Goal: Information Seeking & Learning: Learn about a topic

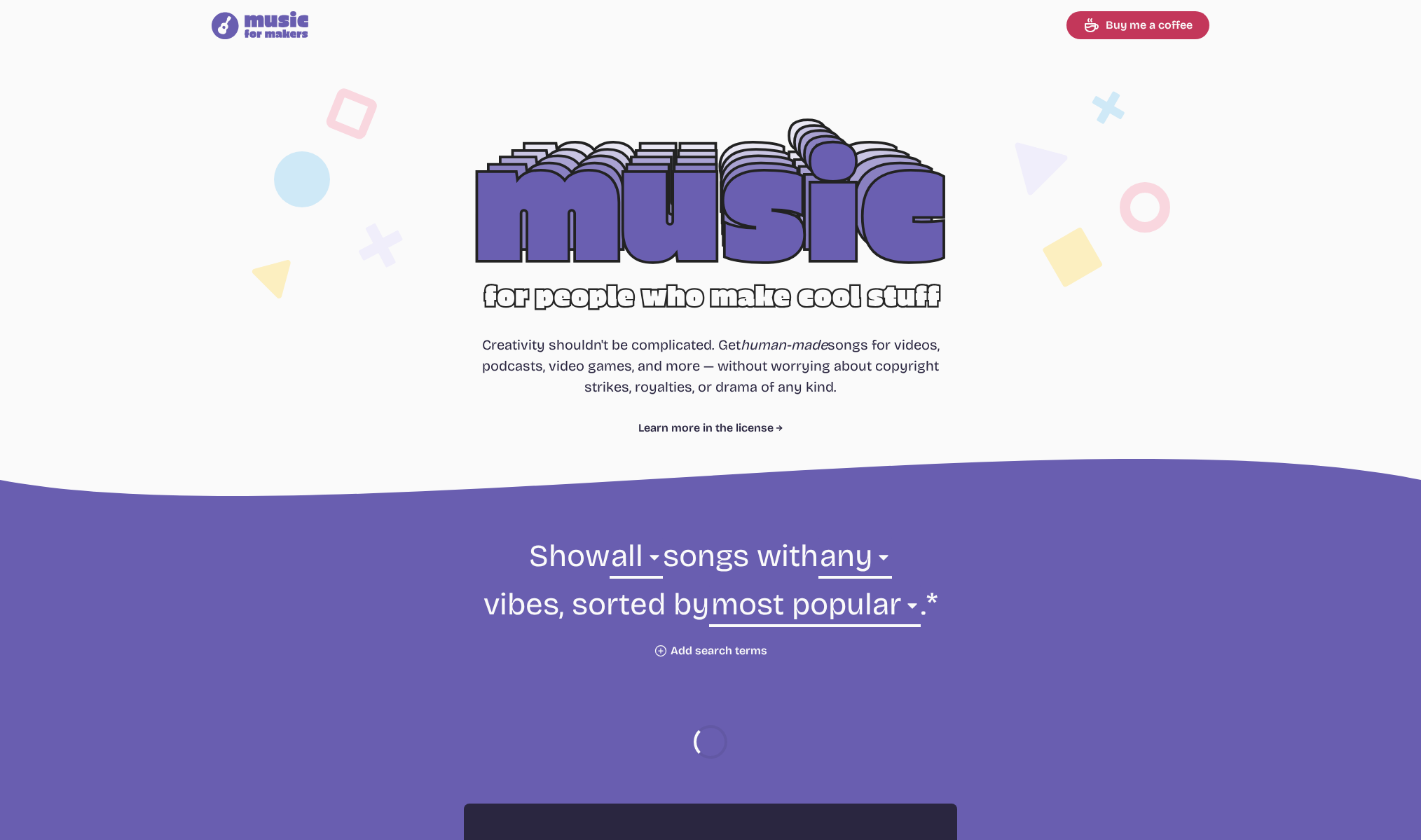
select select "most popular"
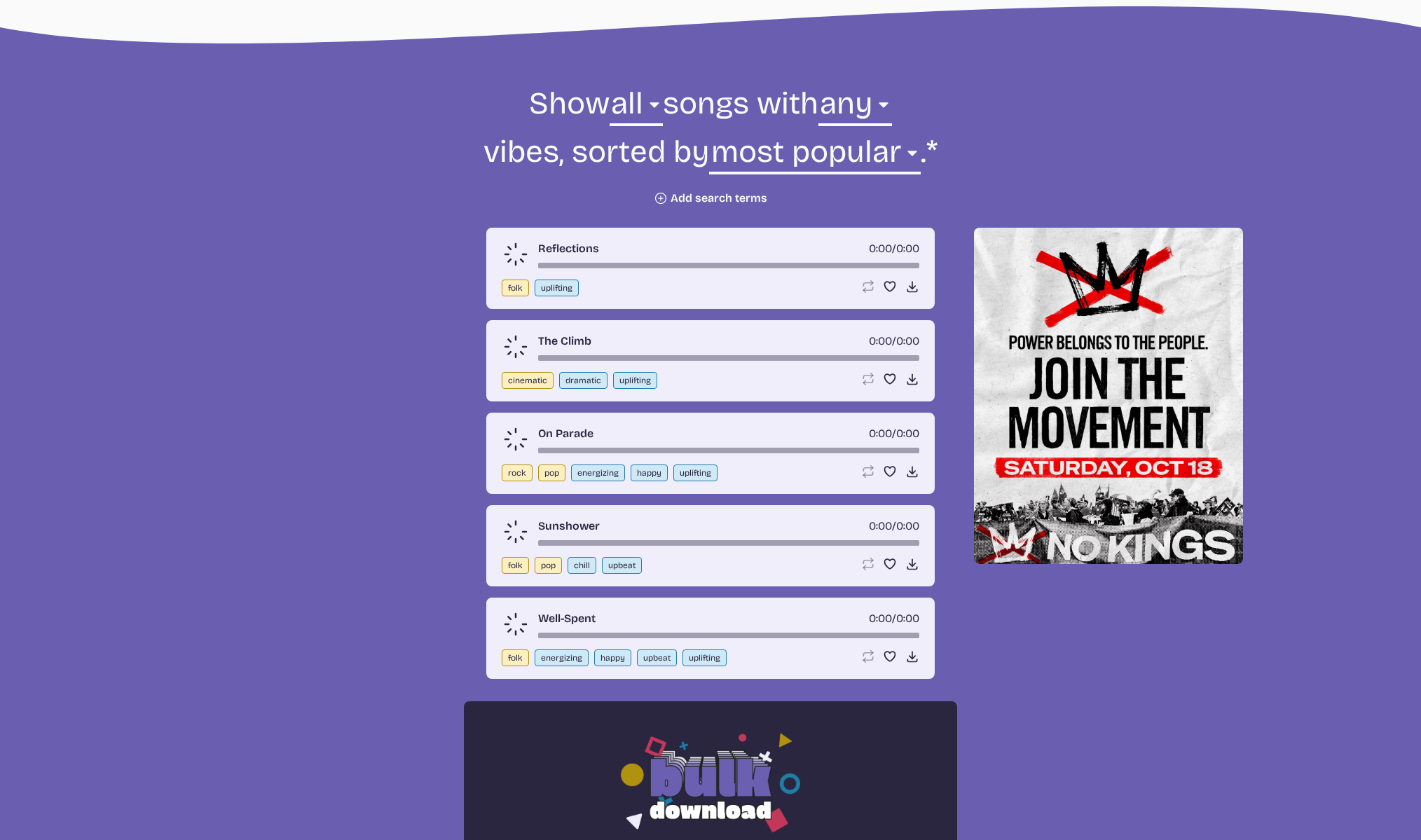
scroll to position [487, 0]
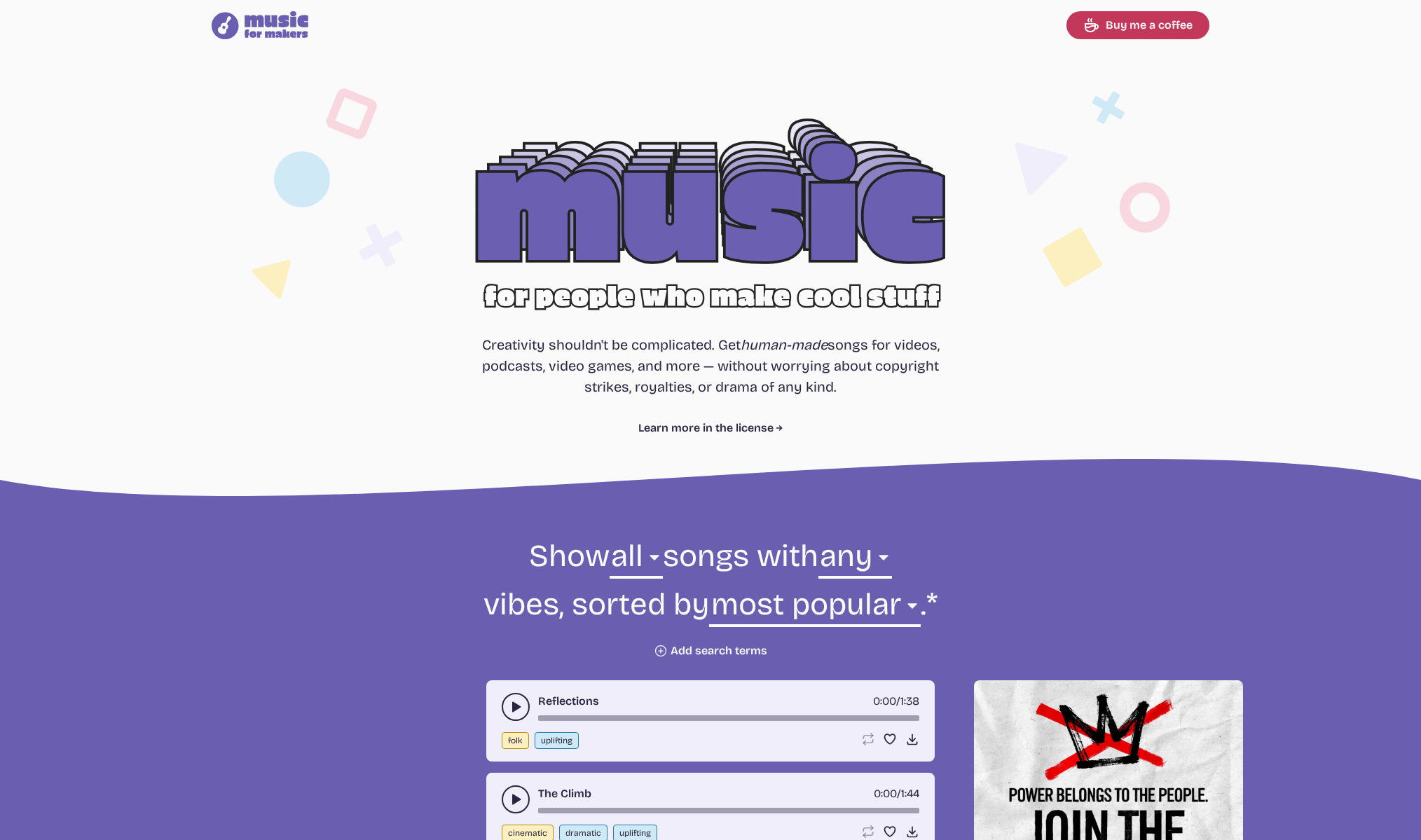
select select "most popular"
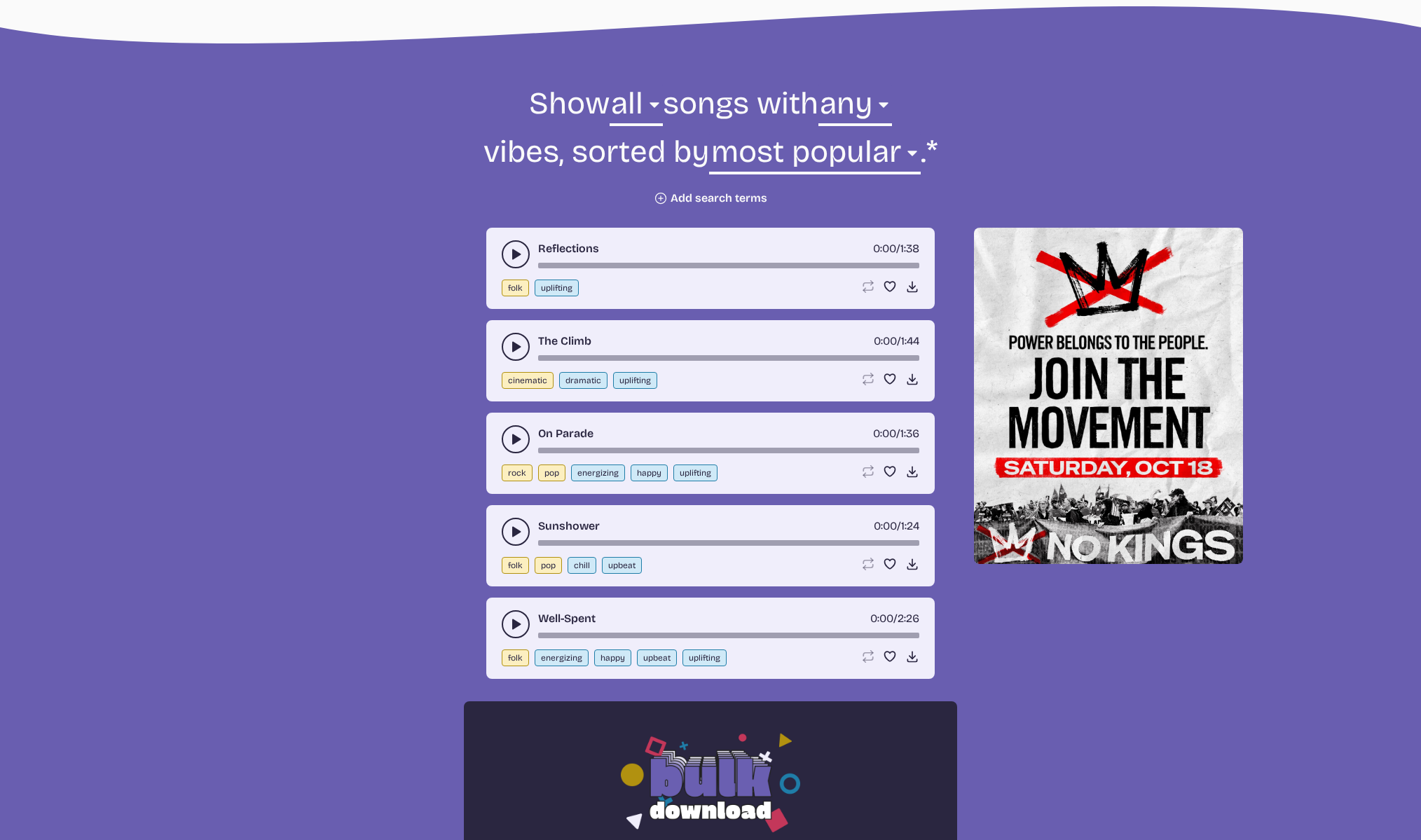
click at [720, 198] on button "Plus icon Add search terms" at bounding box center [710, 198] width 114 height 14
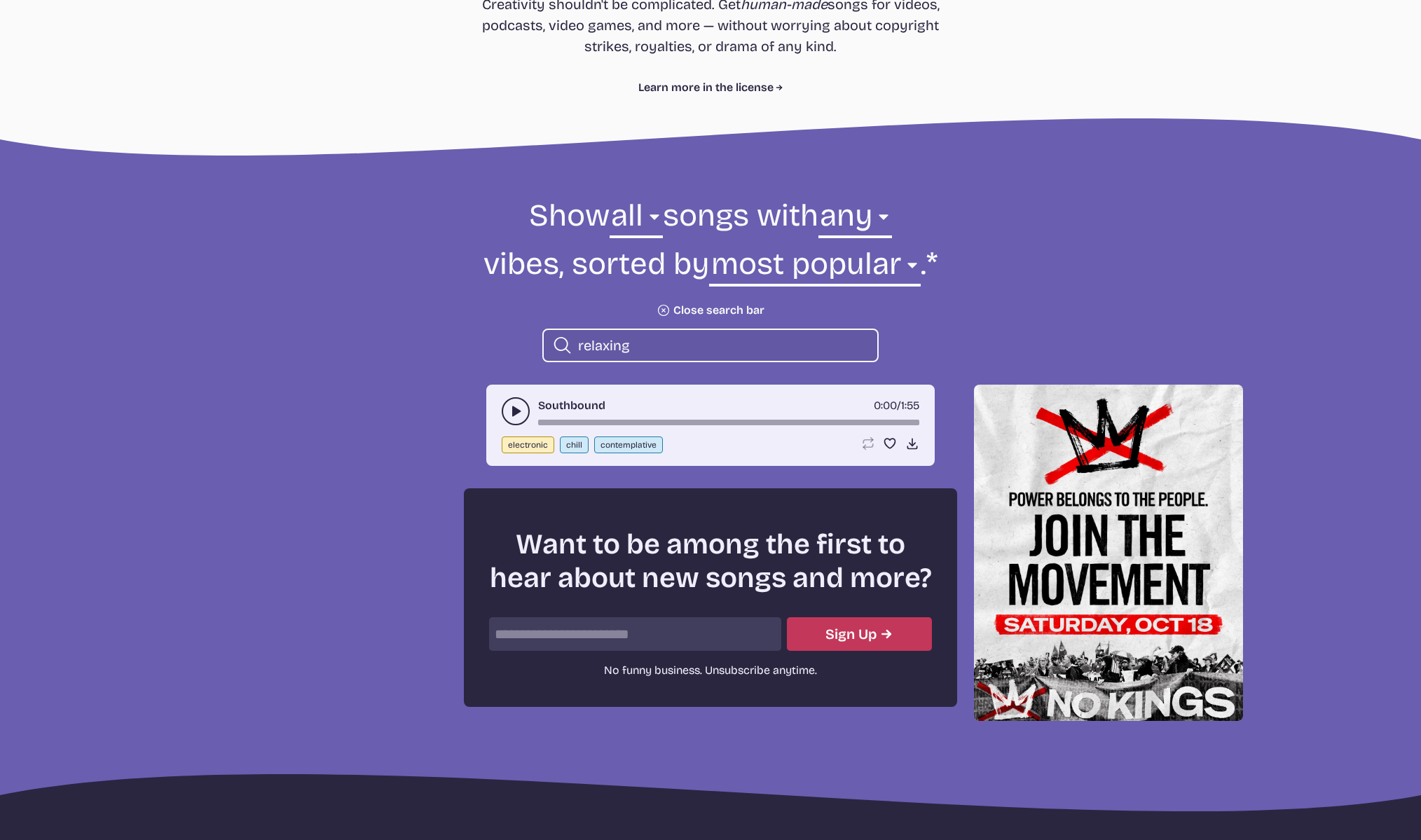
scroll to position [337, 0]
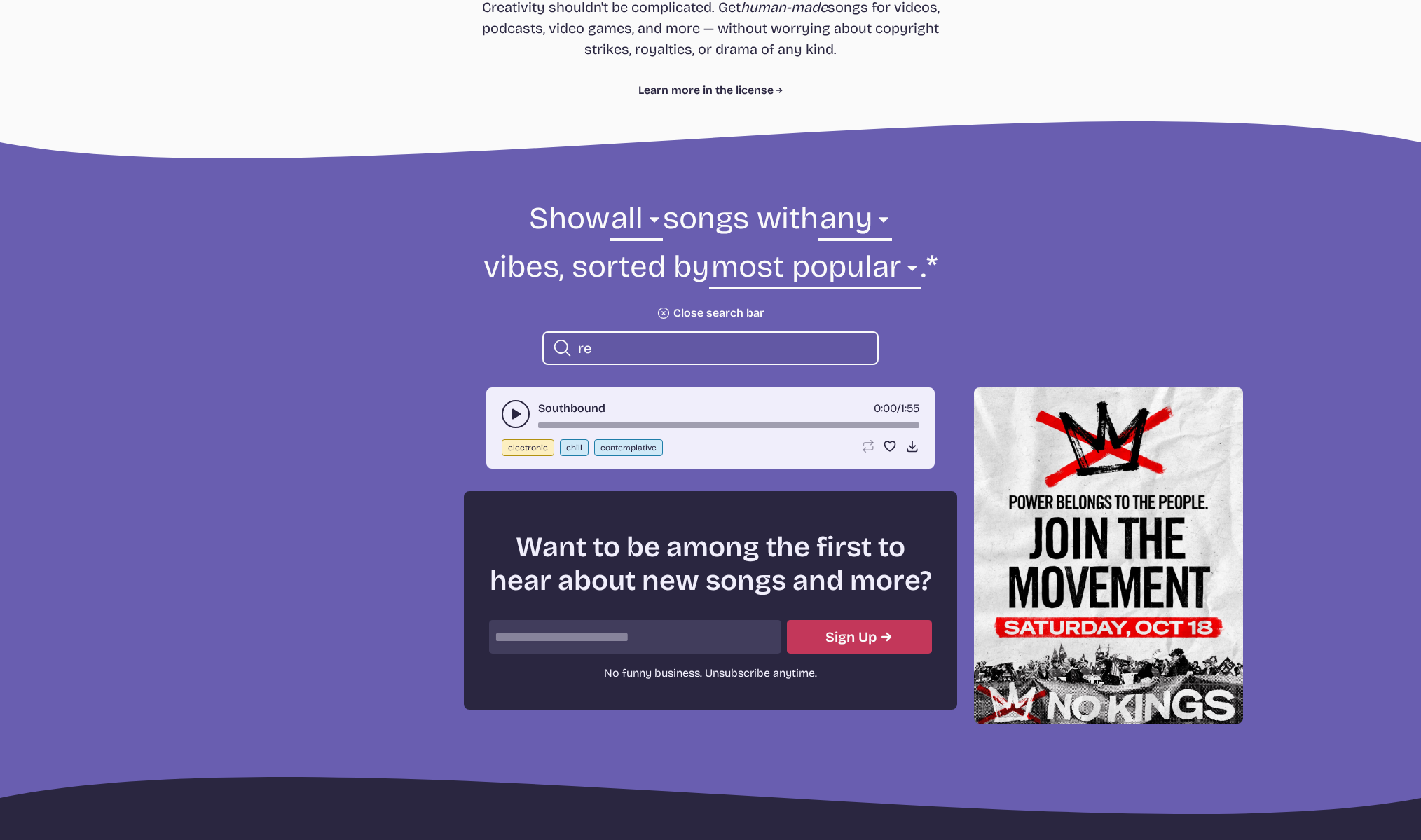
type input "r"
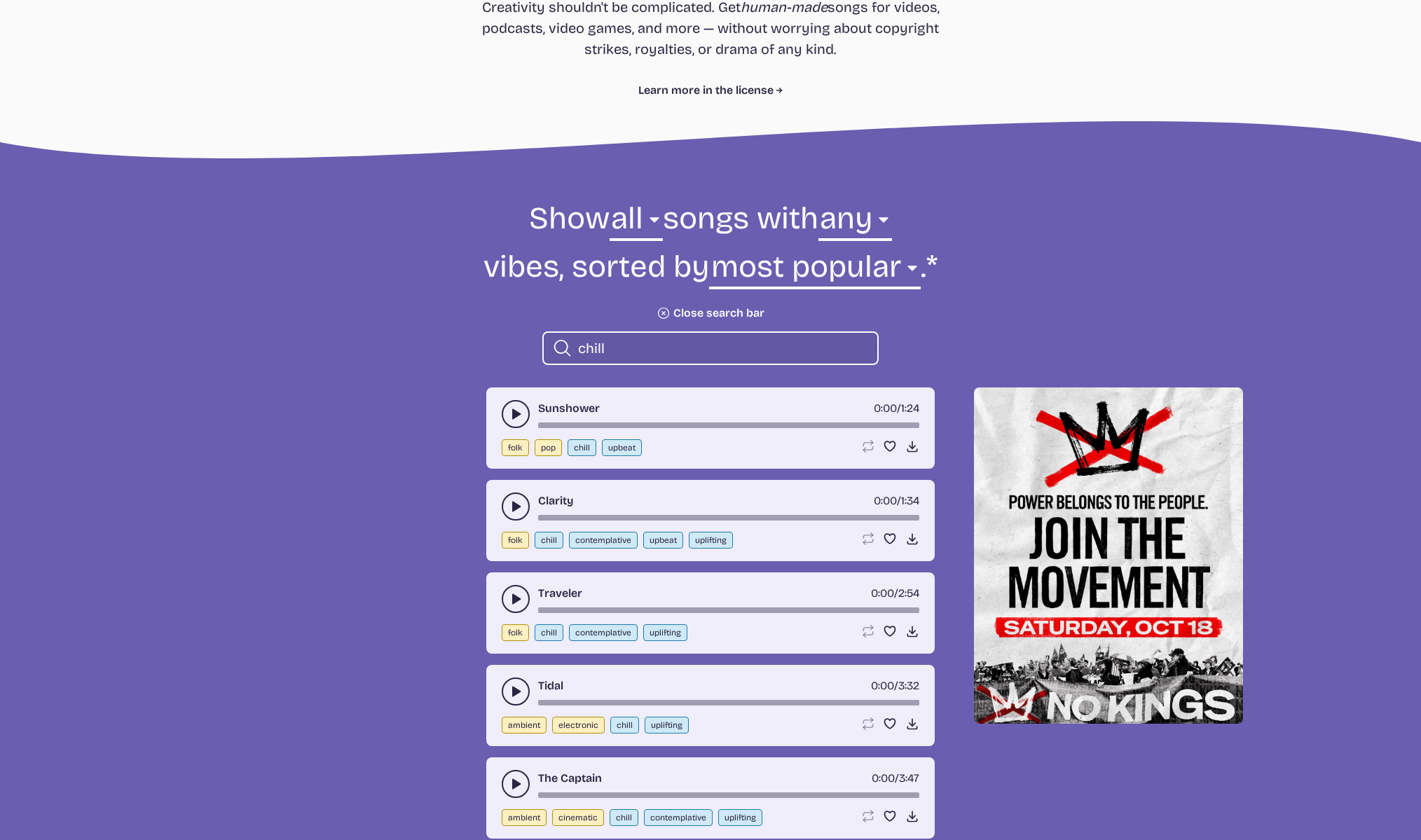
type input "chill"
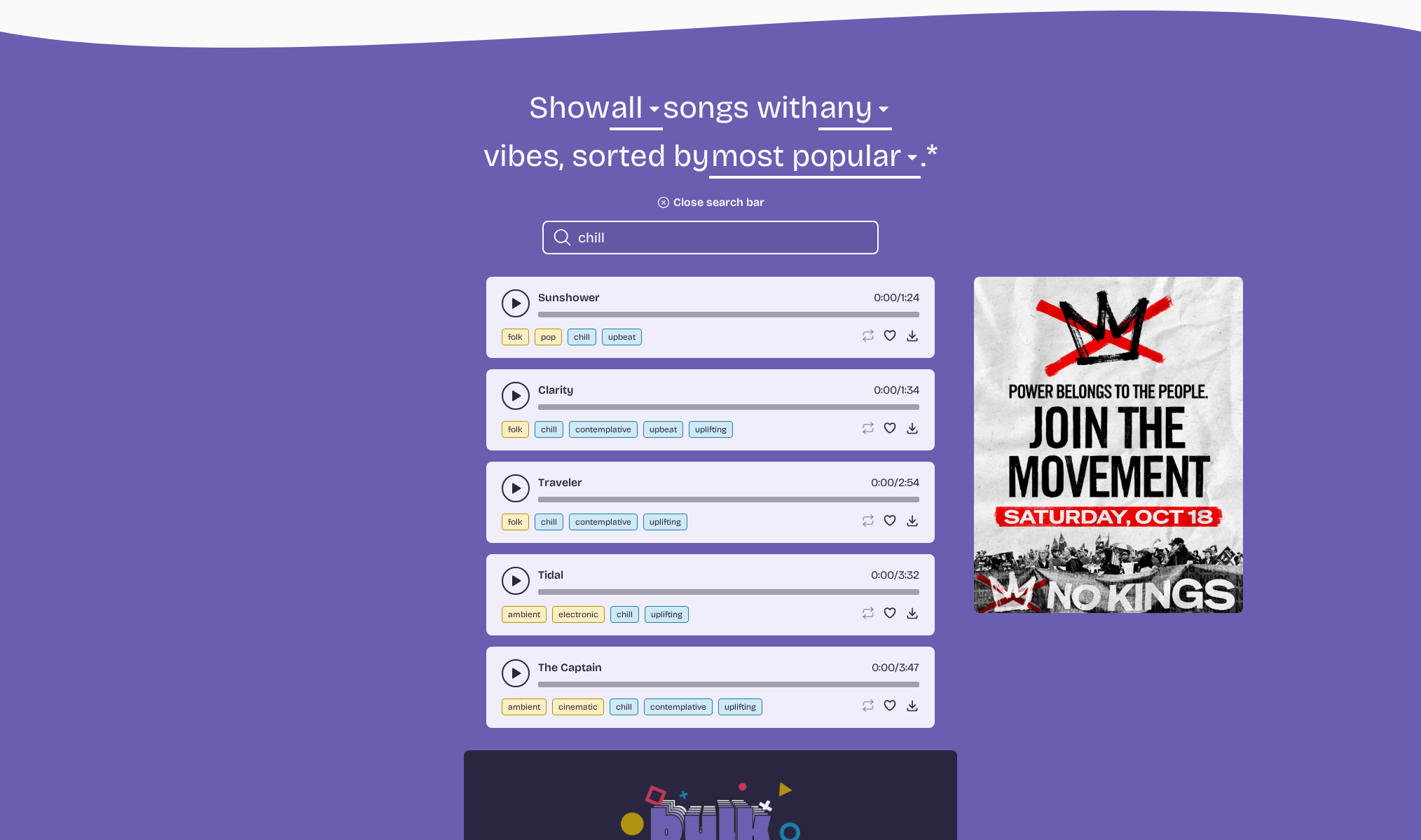
scroll to position [548, 0]
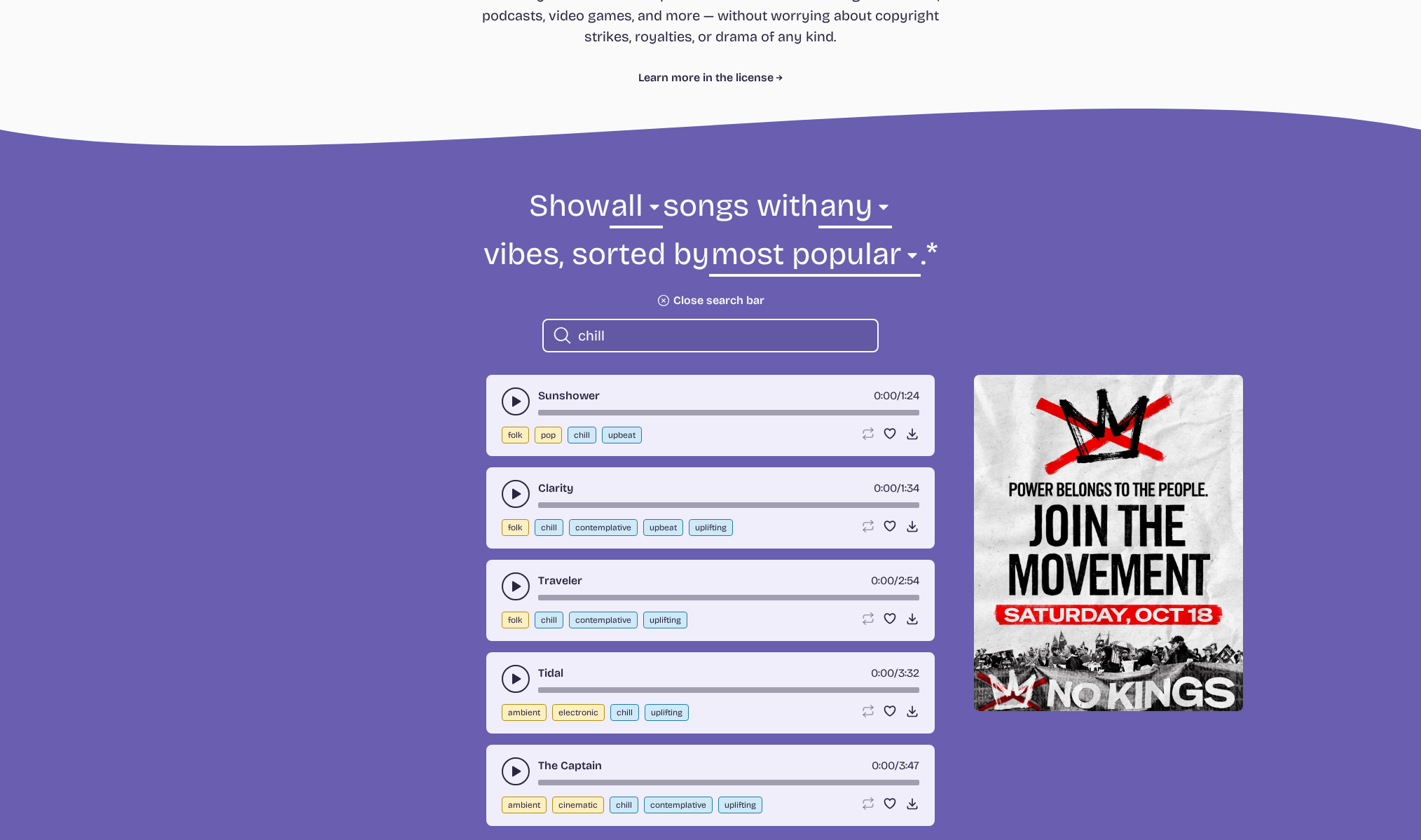
scroll to position [421, 0]
